Goal: Task Accomplishment & Management: Manage account settings

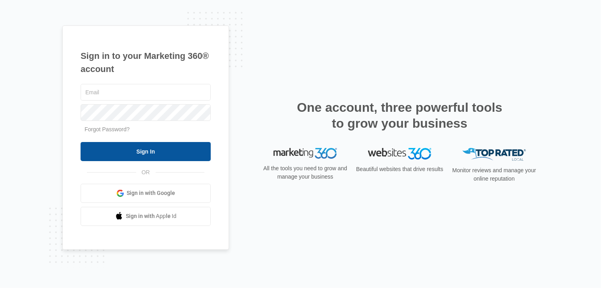
type input "[PERSON_NAME][EMAIL_ADDRESS][DOMAIN_NAME]"
click at [149, 149] on input "Sign In" at bounding box center [146, 151] width 130 height 19
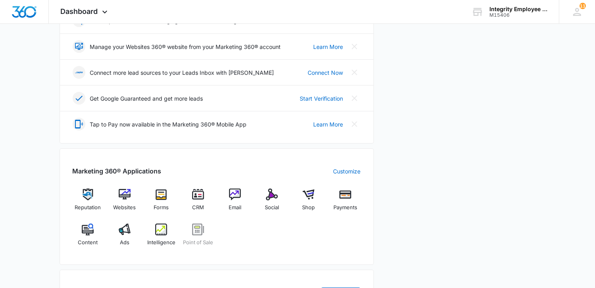
scroll to position [199, 0]
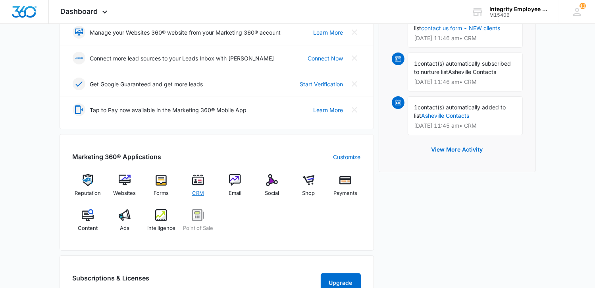
click at [198, 181] on img at bounding box center [198, 180] width 12 height 12
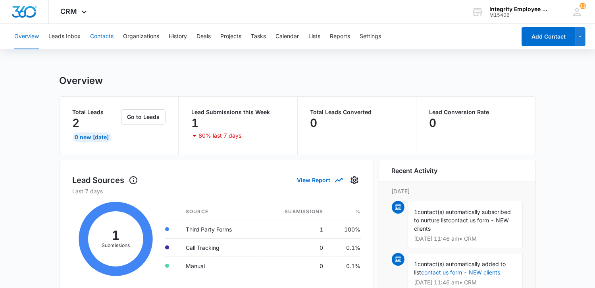
click at [98, 38] on button "Contacts" at bounding box center [101, 36] width 23 height 25
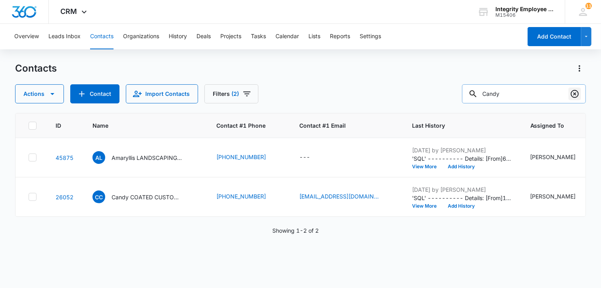
click at [574, 93] on icon "Clear" at bounding box center [575, 94] width 8 height 8
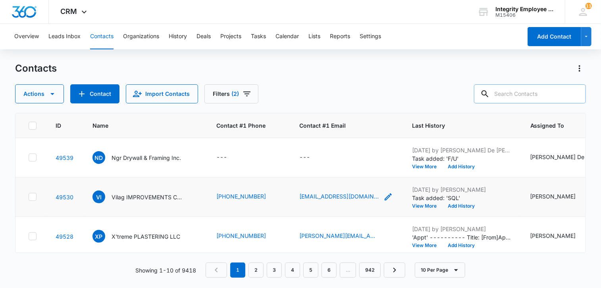
scroll to position [40, 0]
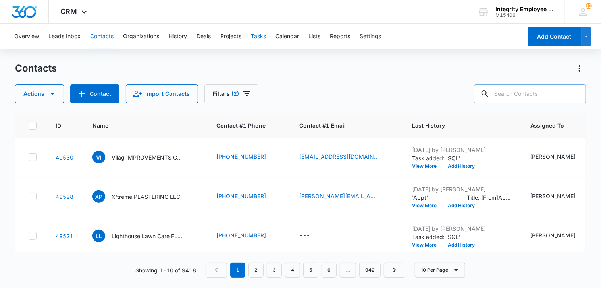
click at [261, 35] on button "Tasks" at bounding box center [258, 36] width 15 height 25
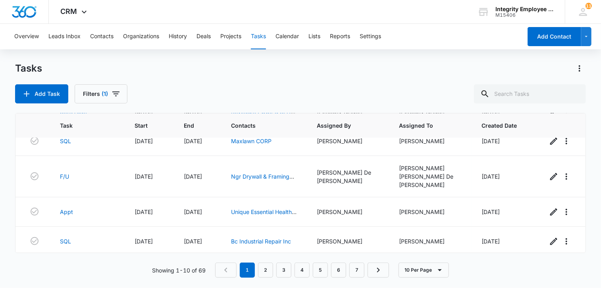
scroll to position [203, 0]
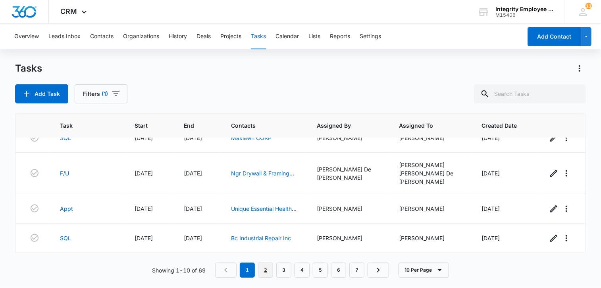
click at [265, 272] on link "2" at bounding box center [265, 269] width 15 height 15
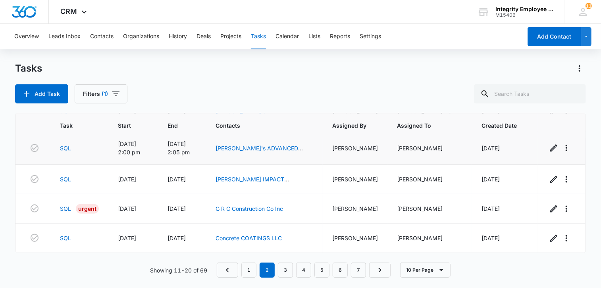
scroll to position [196, 0]
click at [549, 208] on icon "button" at bounding box center [554, 209] width 10 height 10
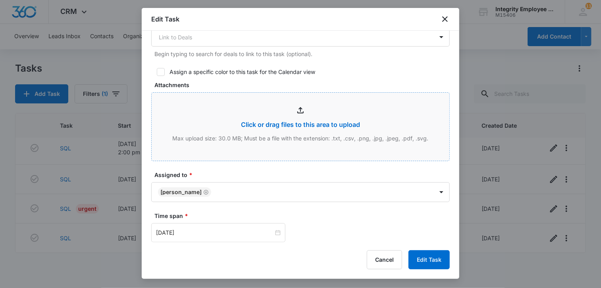
scroll to position [397, 0]
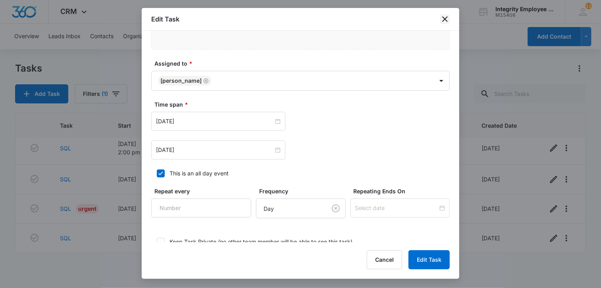
click at [442, 20] on icon "close" at bounding box center [445, 19] width 10 height 10
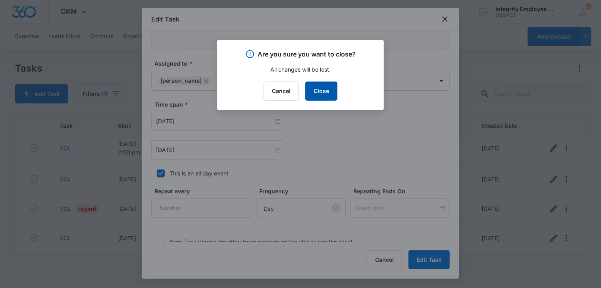
click at [325, 95] on button "Close" at bounding box center [321, 90] width 32 height 19
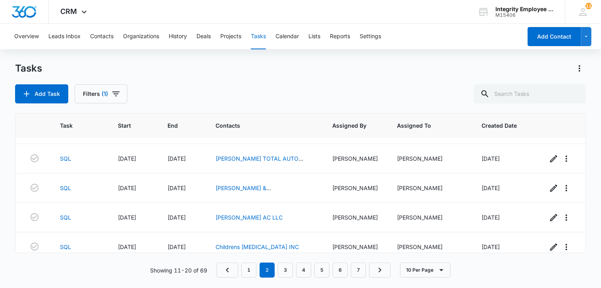
scroll to position [0, 0]
